Goal: Transaction & Acquisition: Purchase product/service

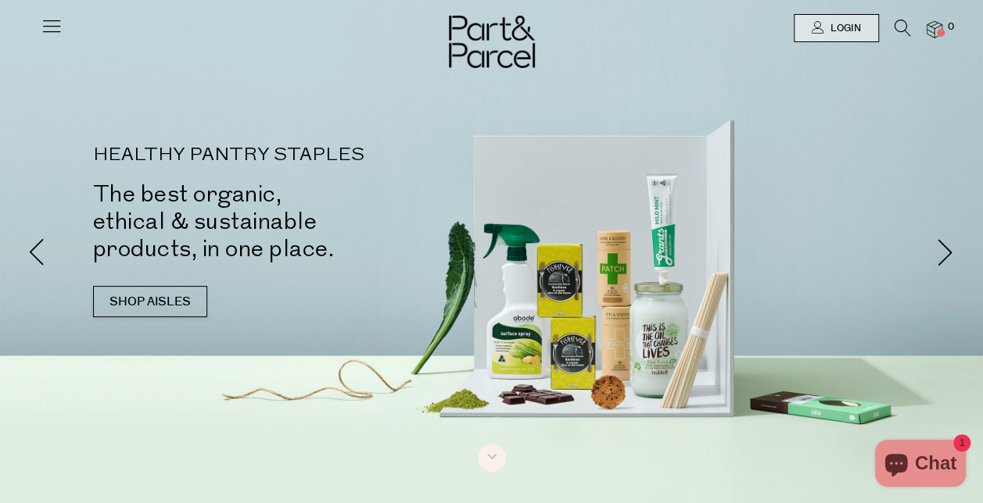
click at [901, 23] on icon at bounding box center [902, 28] width 16 height 17
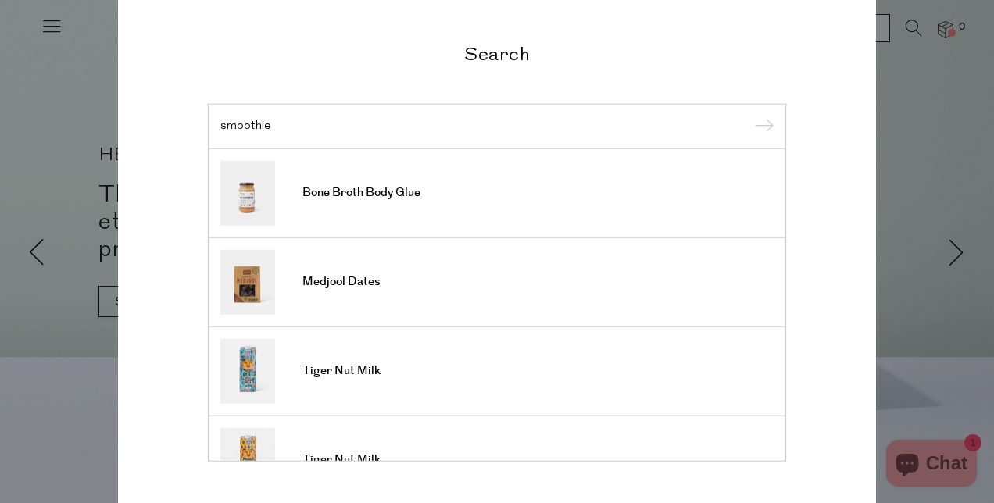
type input "smoothie"
click at [751, 116] on input "submit" at bounding box center [762, 127] width 23 height 23
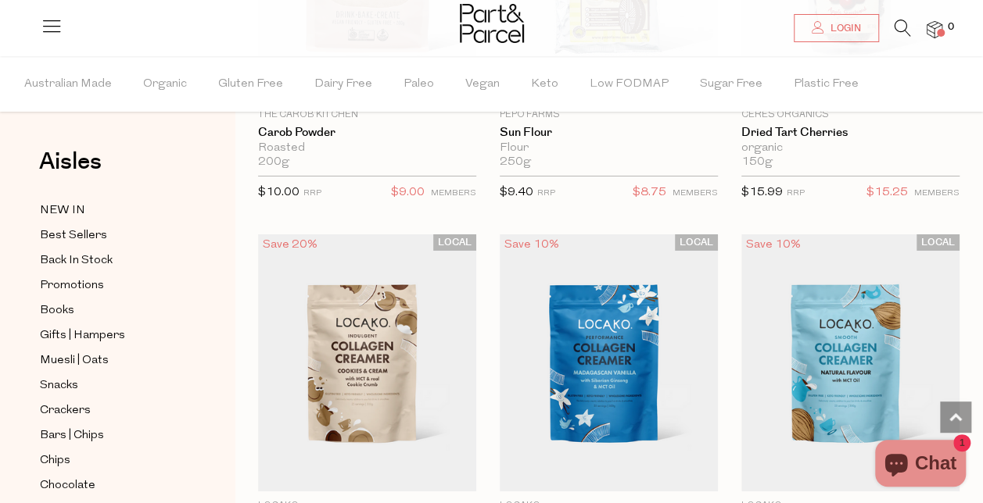
scroll to position [5504, 0]
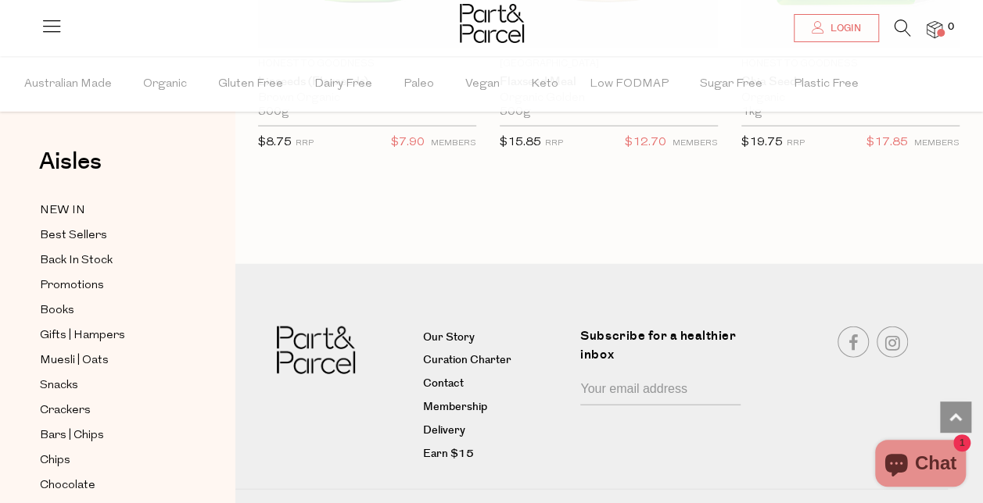
scroll to position [7466, 0]
click at [89, 277] on span "Promotions" at bounding box center [72, 286] width 64 height 19
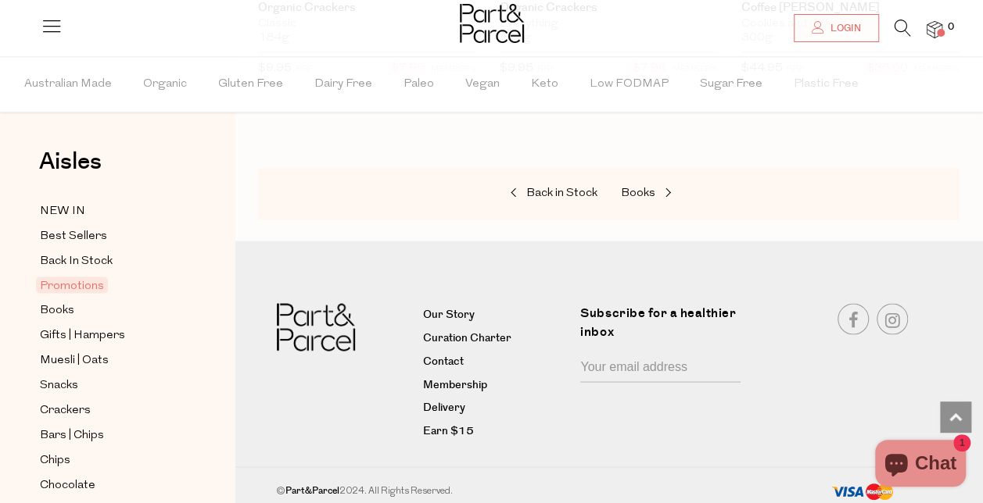
scroll to position [1270, 0]
click at [58, 328] on span "Gifts | Hampers" at bounding box center [82, 335] width 85 height 19
